Goal: Information Seeking & Learning: Understand process/instructions

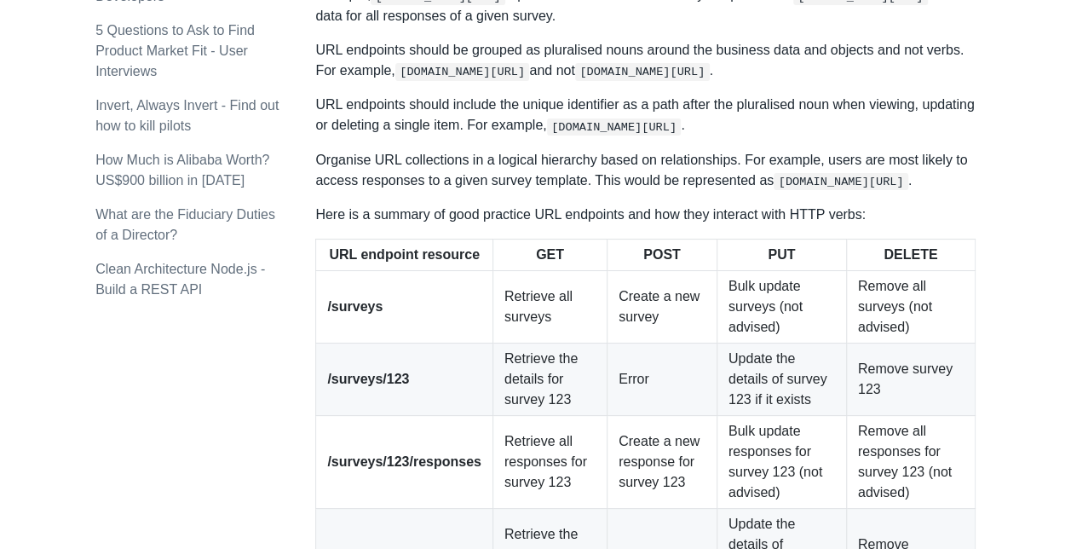
scroll to position [2193, 0]
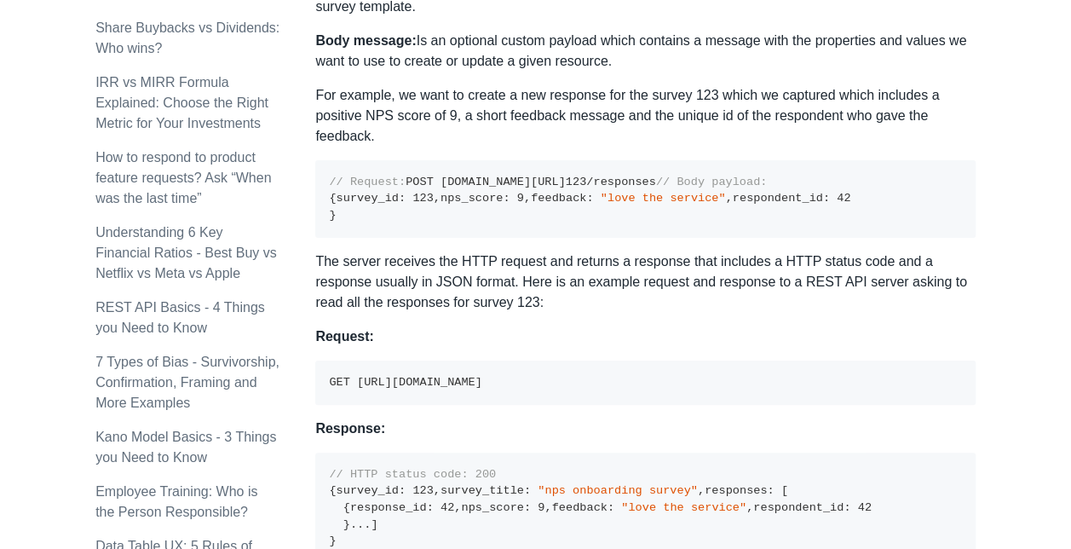
scroll to position [1066, 0]
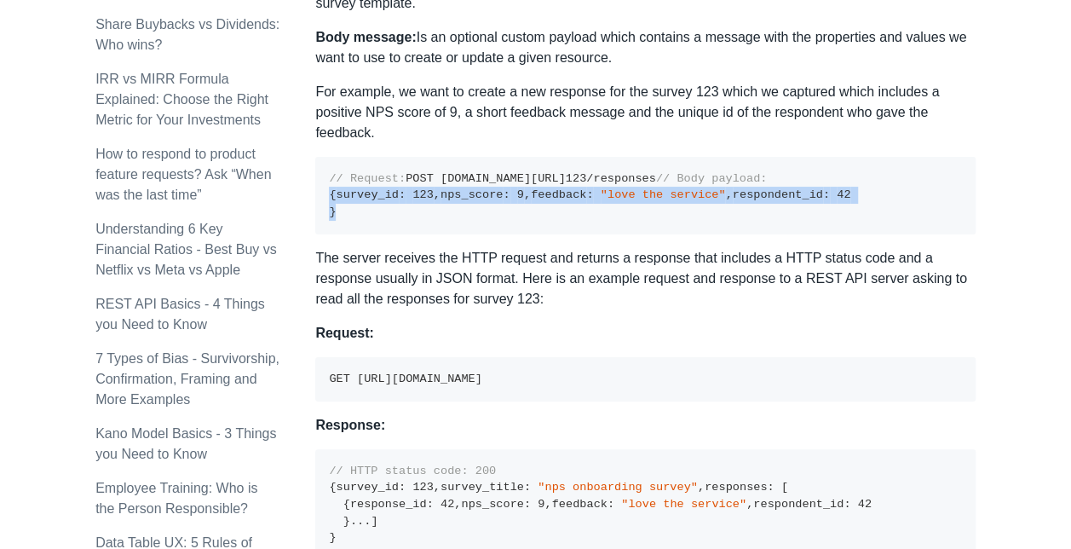
drag, startPoint x: 327, startPoint y: 242, endPoint x: 447, endPoint y: 337, distance: 152.3
click at [447, 234] on pre "// Request: POST [DOMAIN_NAME][URL] 123 /responses // Body payload: { survey_id…" at bounding box center [645, 196] width 661 height 78
drag, startPoint x: 447, startPoint y: 337, endPoint x: 400, endPoint y: 326, distance: 48.2
click at [400, 234] on pre "// Request: POST example.com/surveys/ 123 /responses // Body payload: { survey_…" at bounding box center [645, 196] width 661 height 78
click at [360, 234] on pre "// Request: POST example.com/surveys/ 123 /responses // Body payload: { survey_…" at bounding box center [645, 196] width 661 height 78
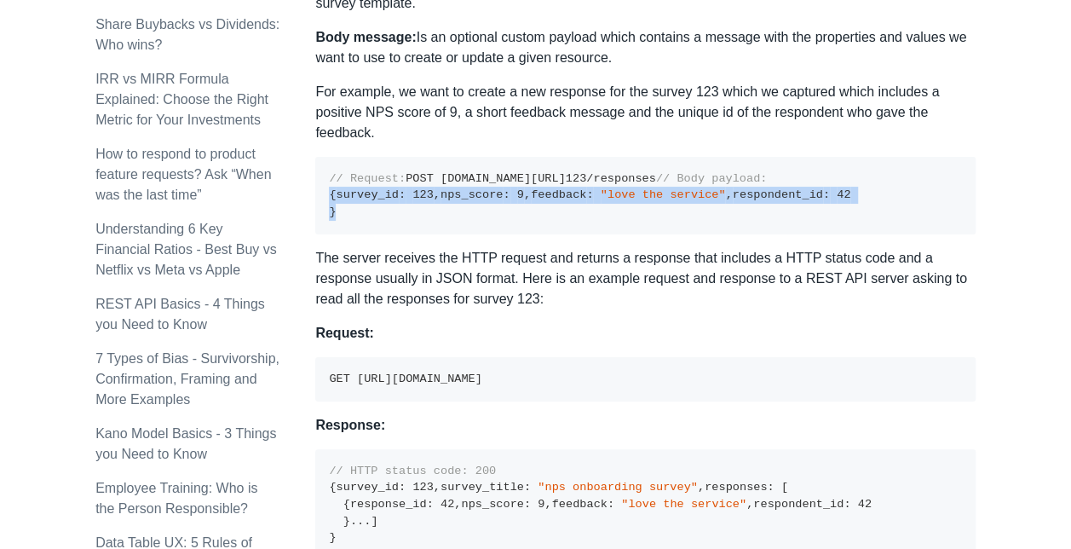
drag, startPoint x: 327, startPoint y: 239, endPoint x: 402, endPoint y: 331, distance: 118.1
click at [402, 234] on pre "// Request: POST example.com/surveys/ 123 /responses // Body payload: { survey_…" at bounding box center [645, 196] width 661 height 78
drag, startPoint x: 402, startPoint y: 331, endPoint x: 365, endPoint y: 327, distance: 37.7
click at [365, 234] on pre "// Request: POST example.com/surveys/ 123 /responses // Body payload: { survey_…" at bounding box center [645, 196] width 661 height 78
click at [355, 218] on code "// Request: POST example.com/surveys/ 123 /responses // Body payload: { survey_…" at bounding box center [590, 195] width 522 height 46
